Goal: Task Accomplishment & Management: Manage account settings

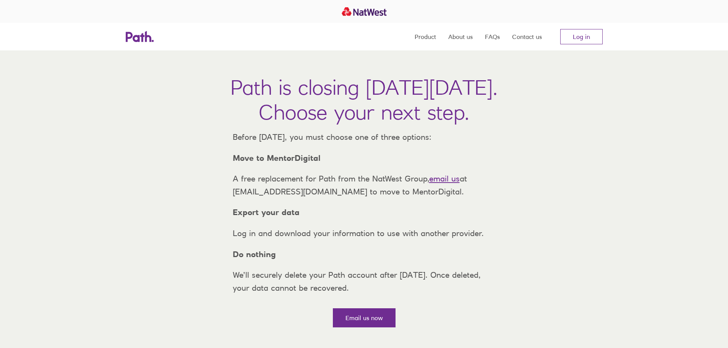
click at [170, 162] on div "Path is closing on Thursday, 6 November 2025. Choose your next step. Before Thu…" at bounding box center [364, 191] width 728 height 283
click at [580, 36] on link "Log in" at bounding box center [581, 36] width 42 height 15
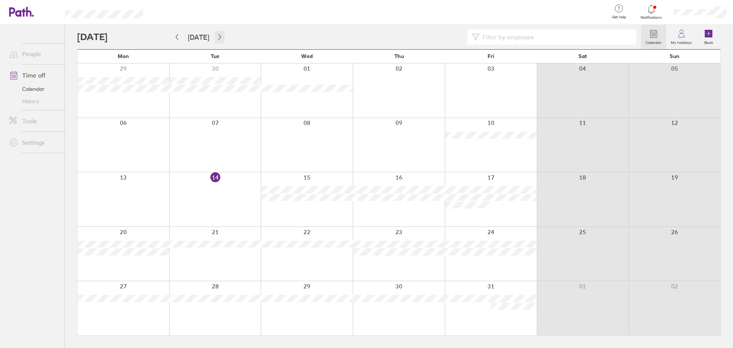
click at [221, 40] on button "button" at bounding box center [220, 37] width 10 height 13
